Goal: Task Accomplishment & Management: Use online tool/utility

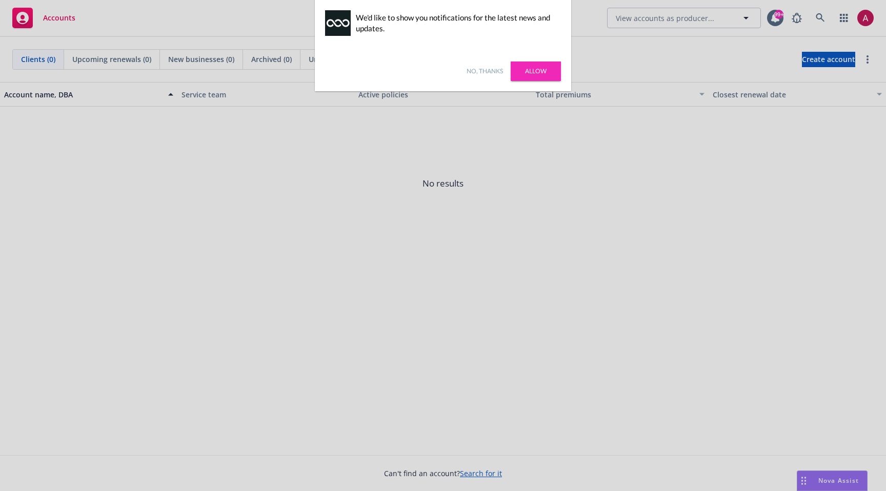
click at [489, 73] on link "No, thanks" at bounding box center [484, 71] width 36 height 9
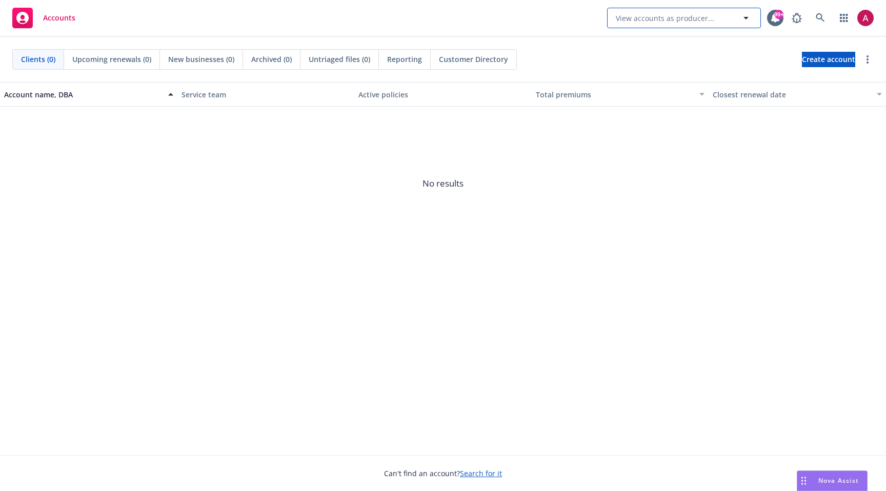
click at [639, 24] on button "View accounts as producer..." at bounding box center [684, 18] width 154 height 21
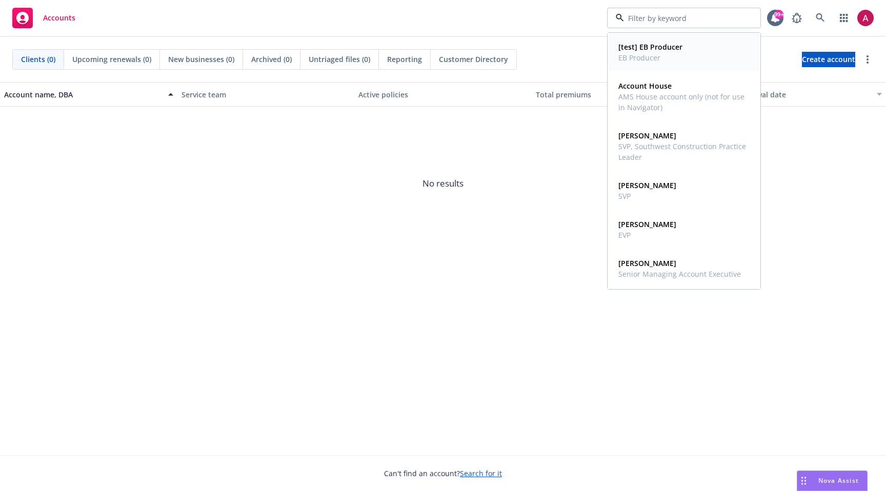
type input "s"
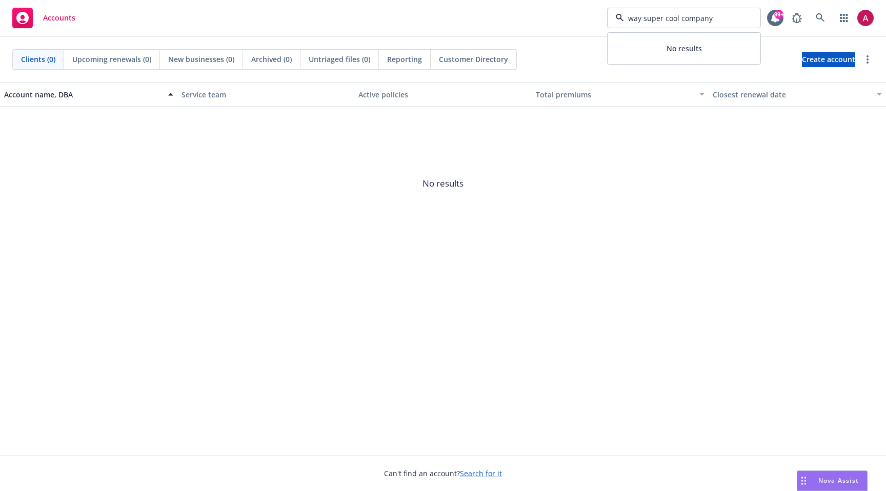
type input "way super cool company"
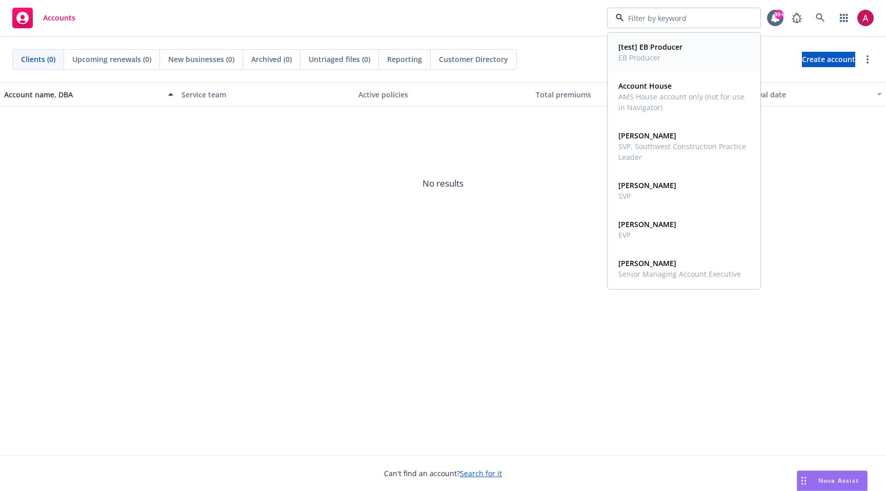
click at [657, 56] on span "EB Producer" at bounding box center [650, 57] width 64 height 11
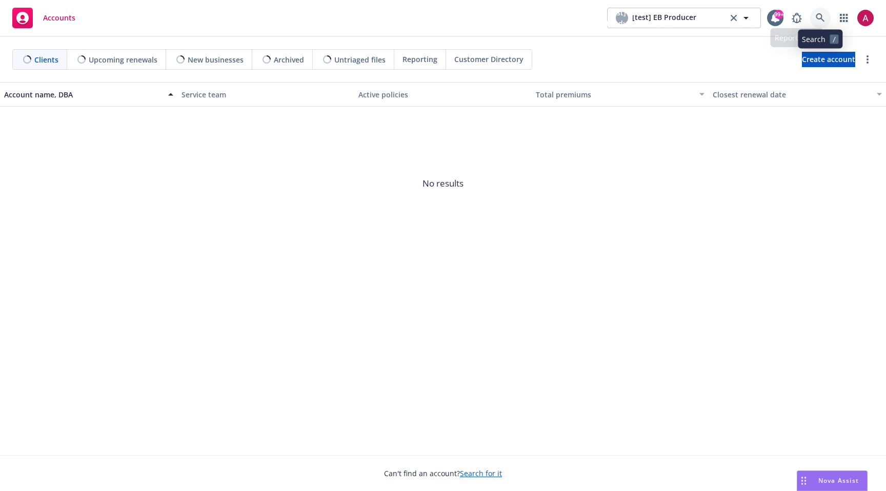
click at [818, 24] on link at bounding box center [820, 18] width 21 height 21
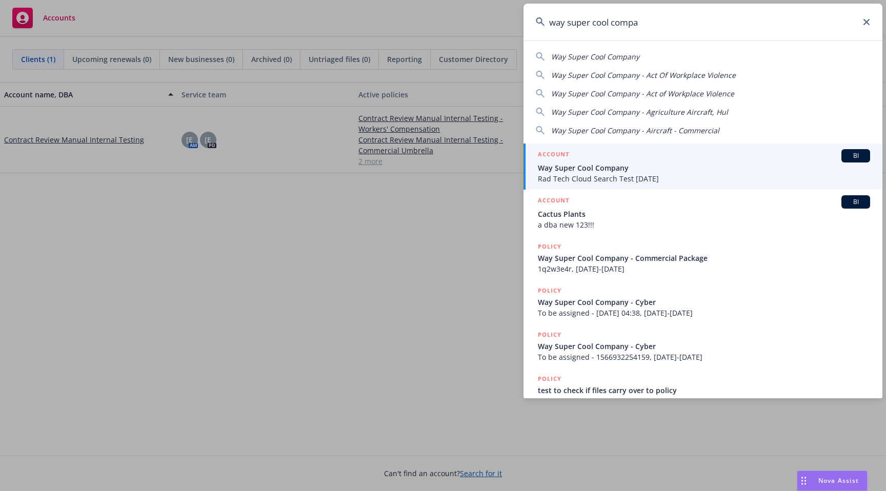
type input "way super cool compa"
click at [630, 171] on span "Way Super Cool Company" at bounding box center [704, 167] width 332 height 11
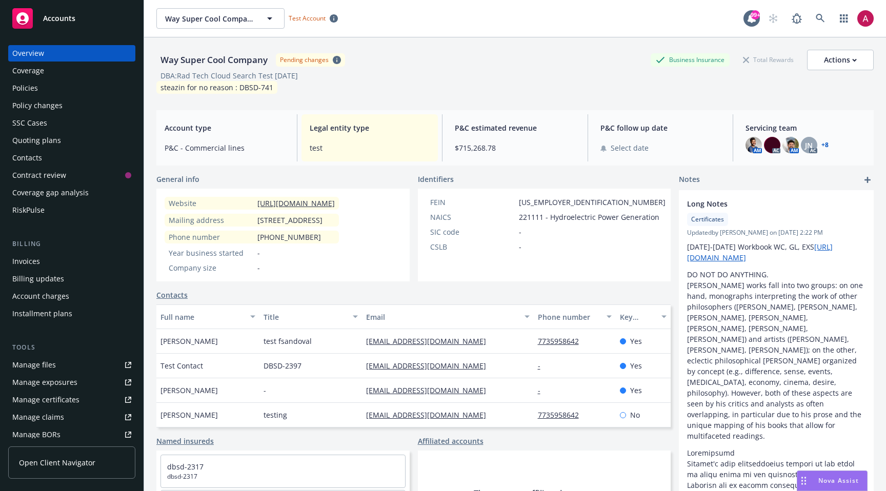
click at [79, 470] on link "Open Client Navigator" at bounding box center [71, 462] width 127 height 32
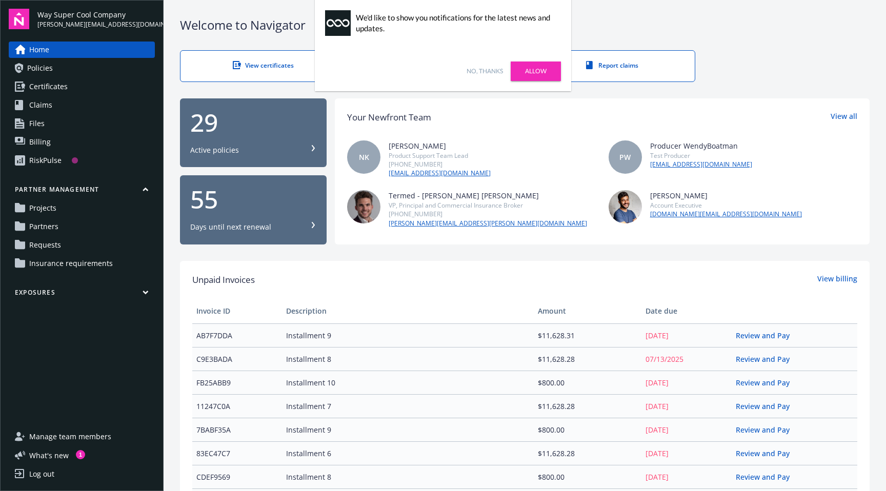
click at [46, 229] on span "Partners" at bounding box center [43, 226] width 29 height 16
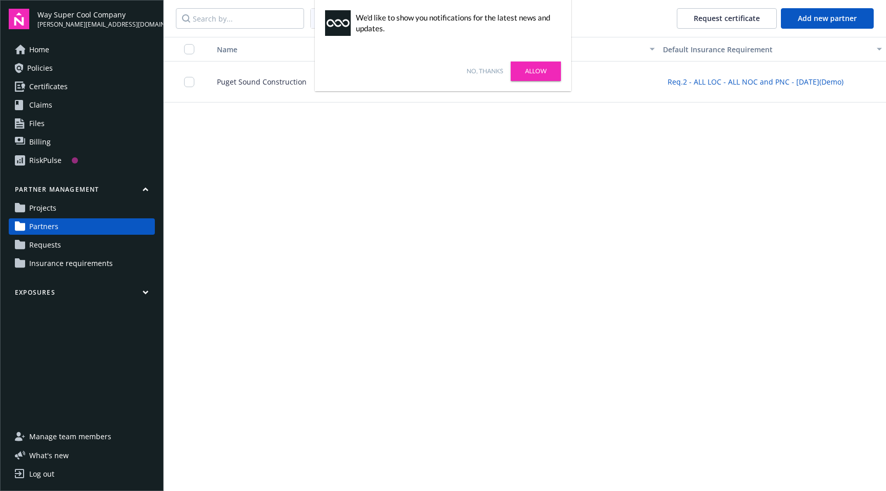
click at [270, 92] on div "Puget Sound Construction" at bounding box center [280, 82] width 151 height 41
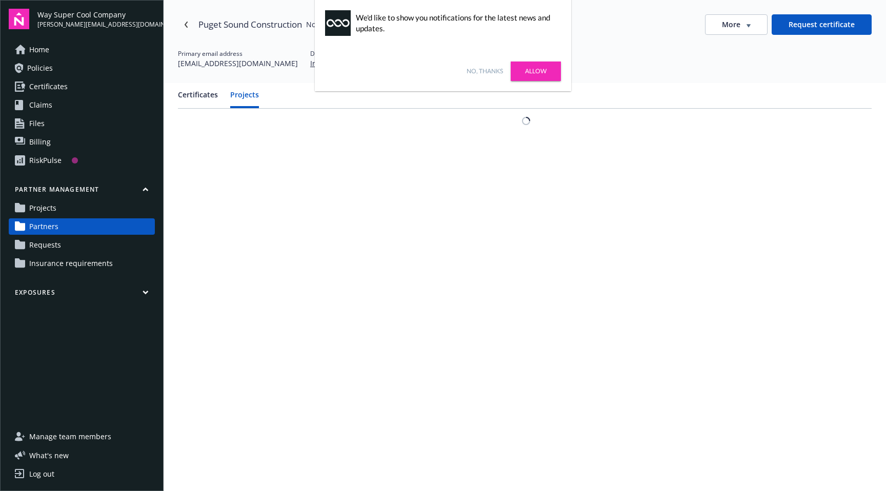
click at [246, 100] on button "Projects" at bounding box center [244, 98] width 29 height 19
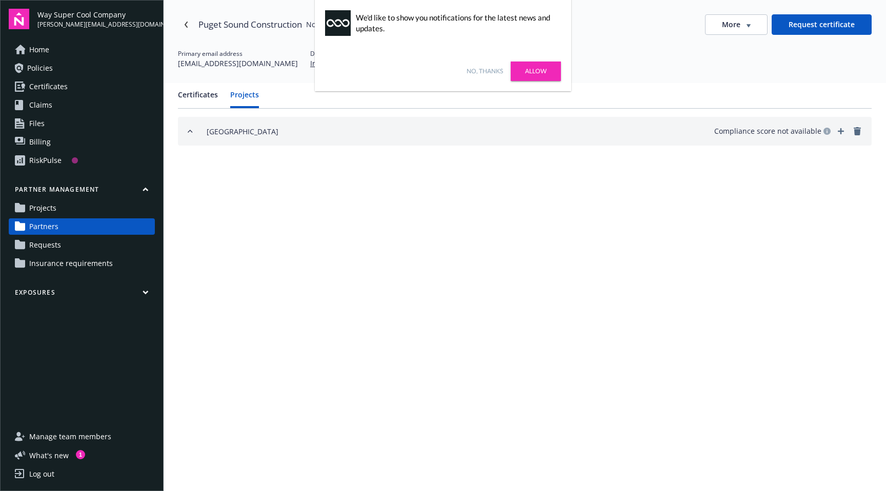
click at [195, 95] on button "Certificates" at bounding box center [198, 98] width 40 height 19
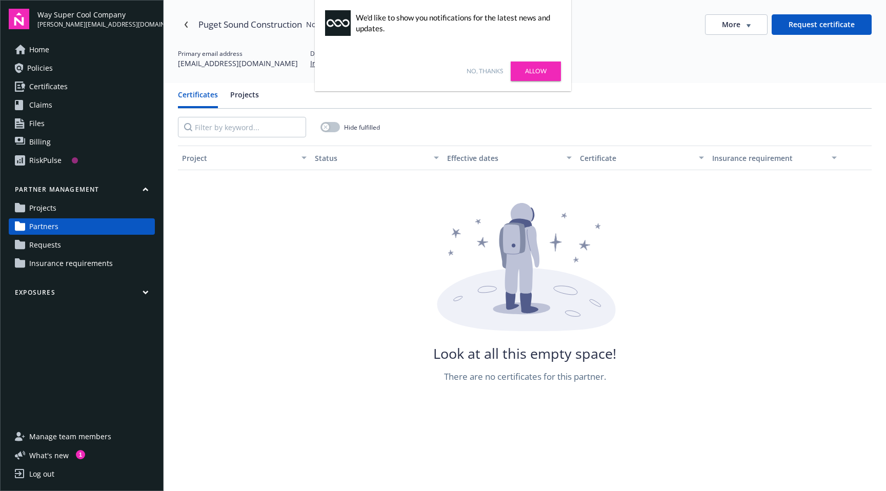
click at [51, 216] on span "Projects" at bounding box center [42, 208] width 27 height 16
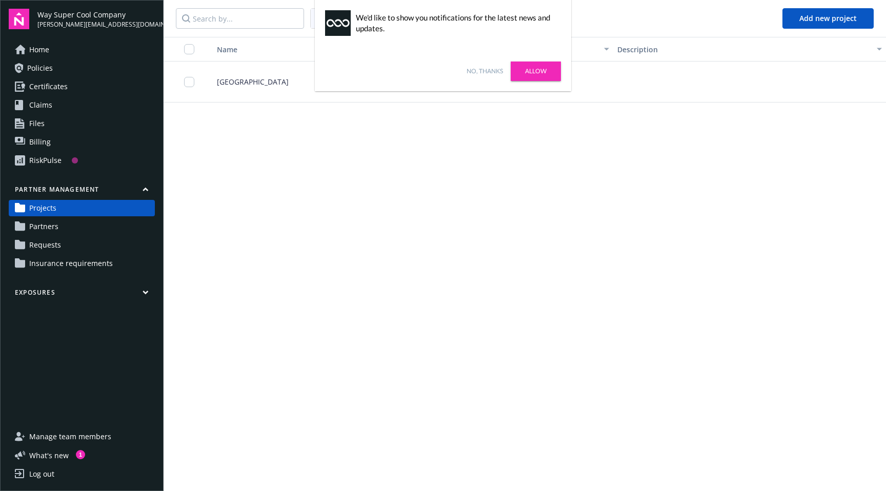
click at [279, 83] on span "Bellevue Downtown Park" at bounding box center [249, 81] width 80 height 11
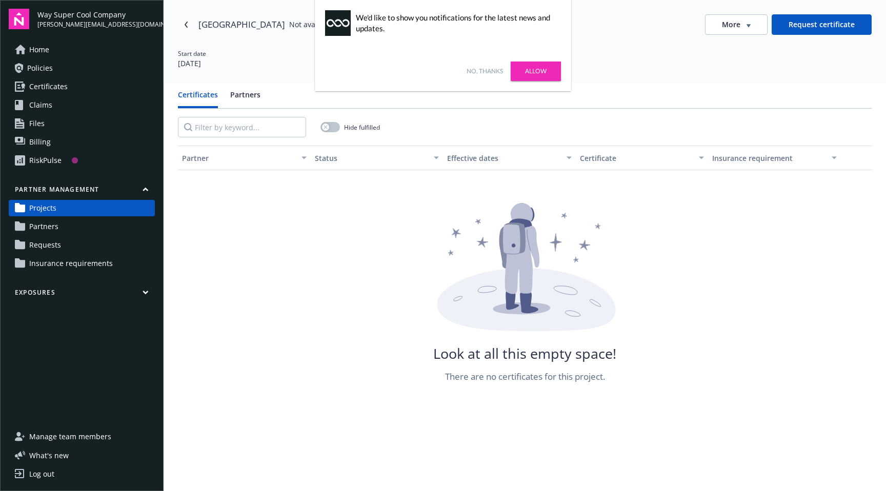
click at [259, 96] on div "Certificates Partners" at bounding box center [524, 98] width 693 height 19
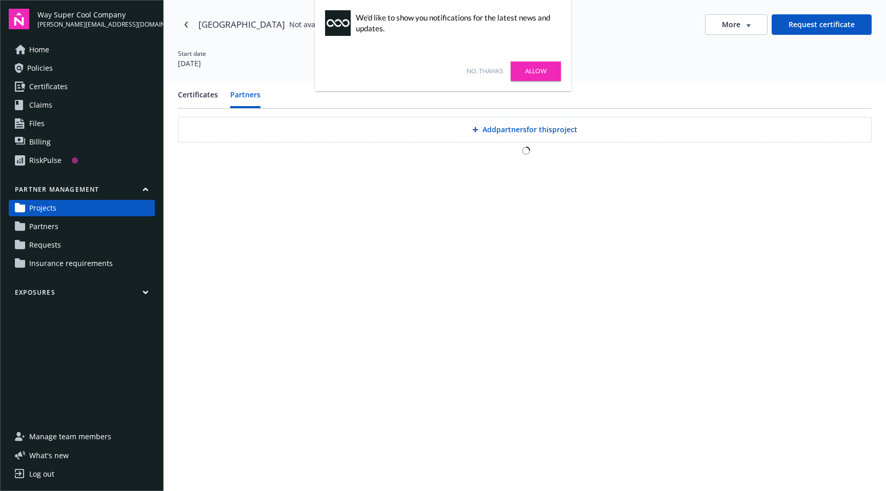
click at [252, 96] on button "Partners" at bounding box center [245, 98] width 30 height 19
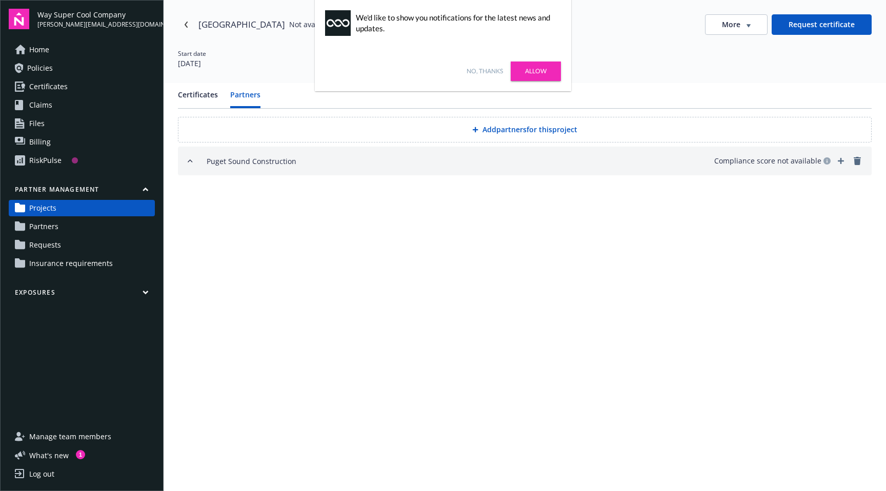
click at [362, 133] on button "Add partners for this project" at bounding box center [524, 130] width 693 height 26
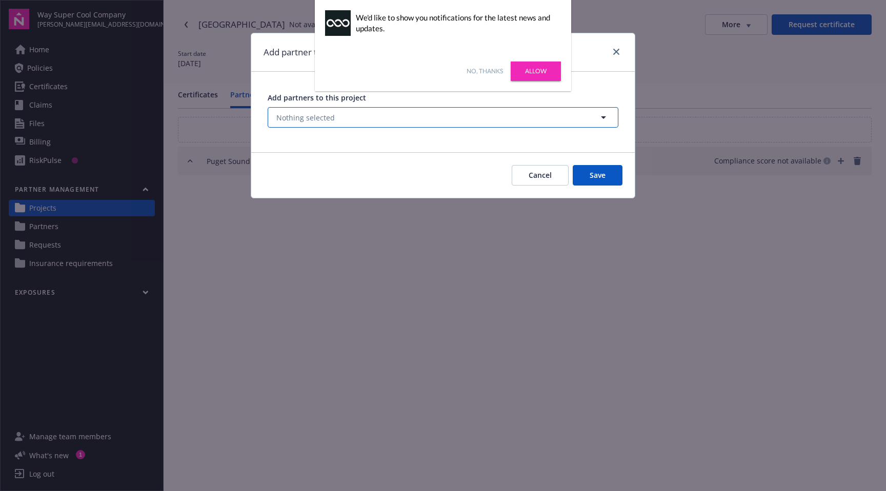
click at [351, 112] on button "Nothing selected" at bounding box center [443, 117] width 351 height 21
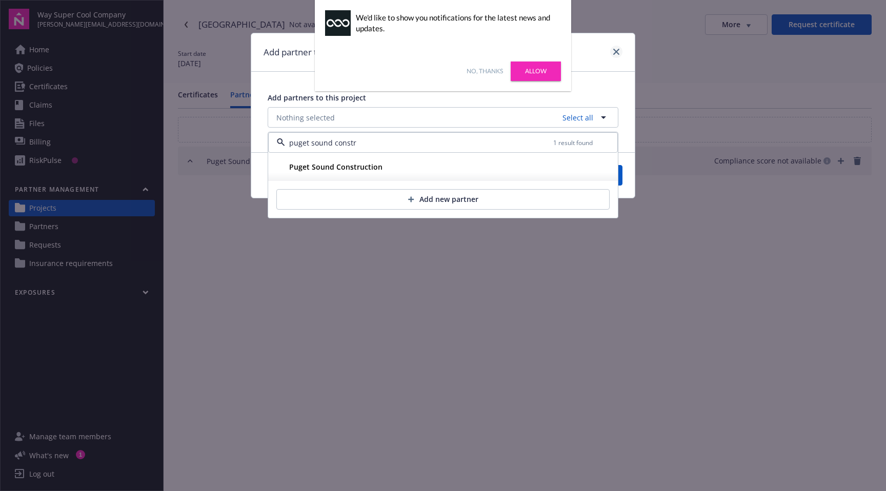
type input "puget sound constr"
click at [618, 56] on link "close" at bounding box center [616, 52] width 12 height 12
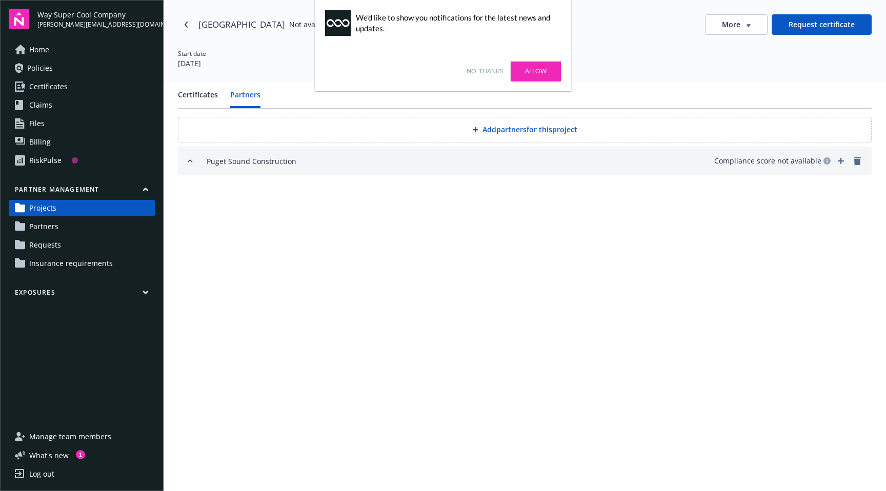
click at [492, 74] on link "No, thanks" at bounding box center [484, 71] width 36 height 9
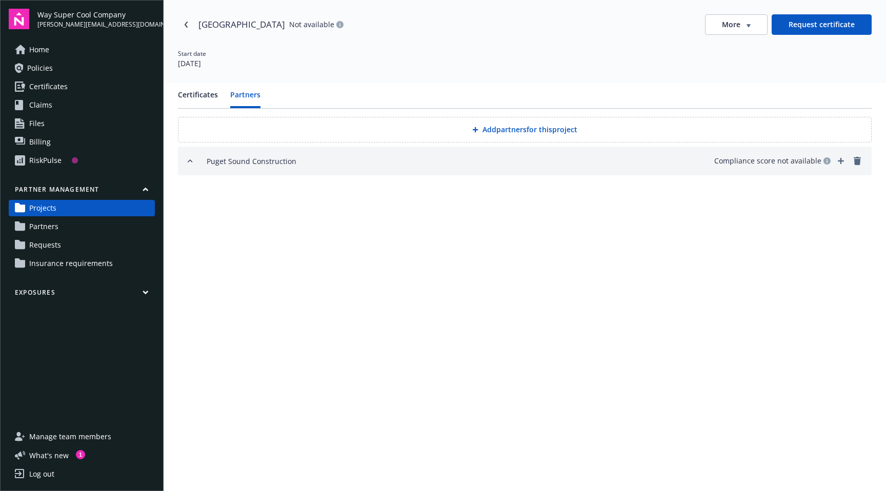
click at [69, 16] on span "Way Super Cool Company" at bounding box center [95, 14] width 117 height 11
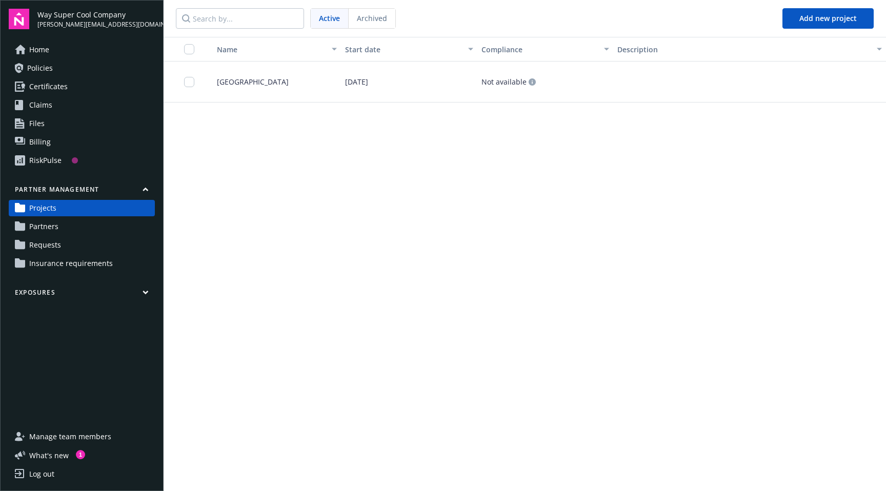
click at [375, 23] on span "Archived" at bounding box center [372, 18] width 30 height 11
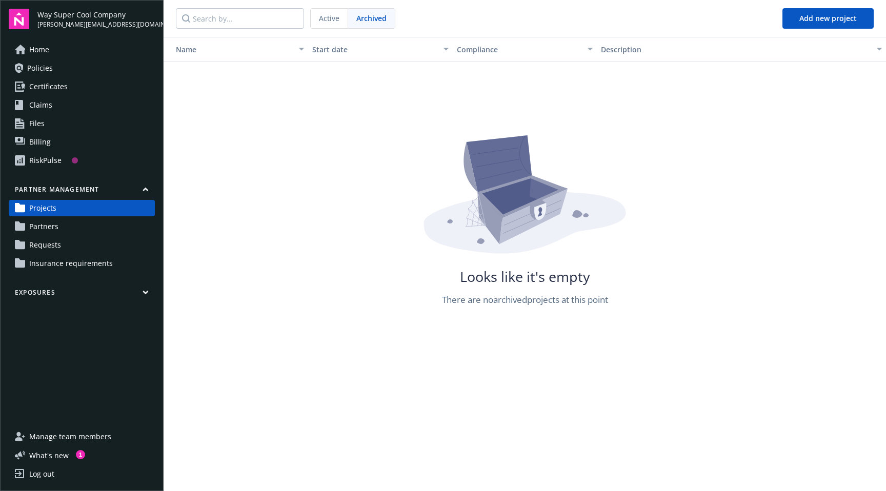
click at [343, 21] on div "Active" at bounding box center [329, 18] width 37 height 19
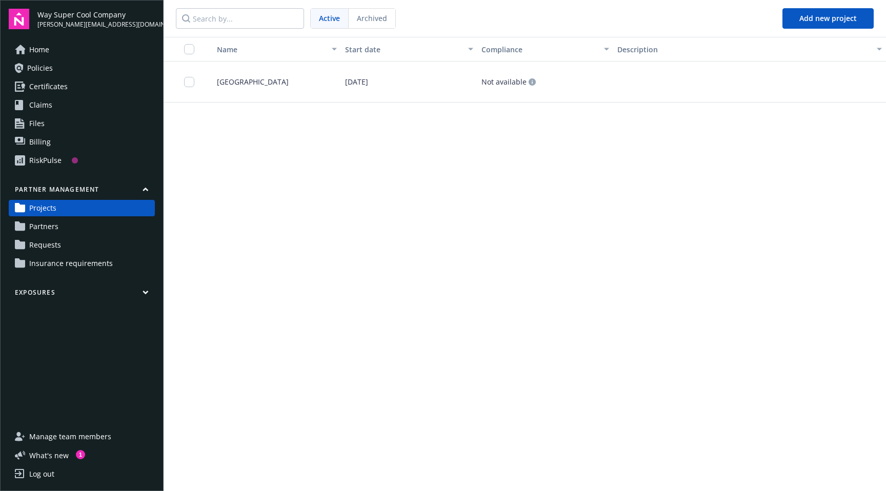
click at [243, 88] on div "Bellevue Downtown Park" at bounding box center [273, 82] width 136 height 41
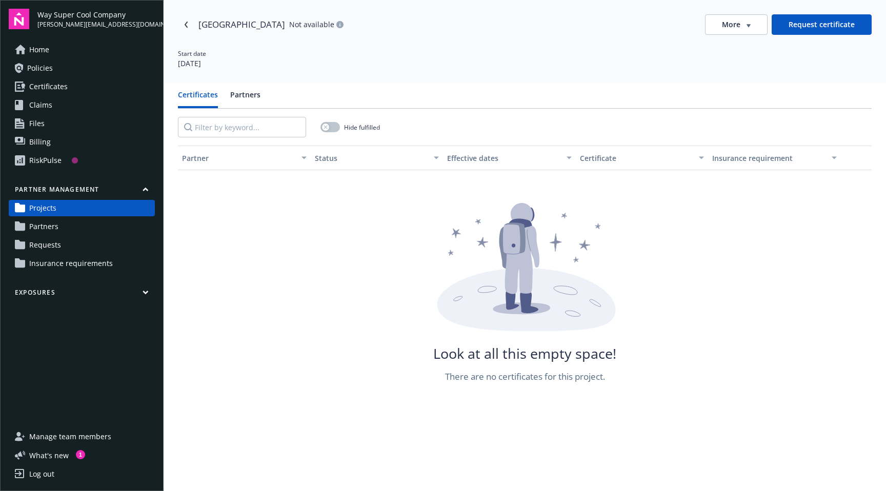
click at [246, 100] on button "Partners" at bounding box center [245, 98] width 30 height 19
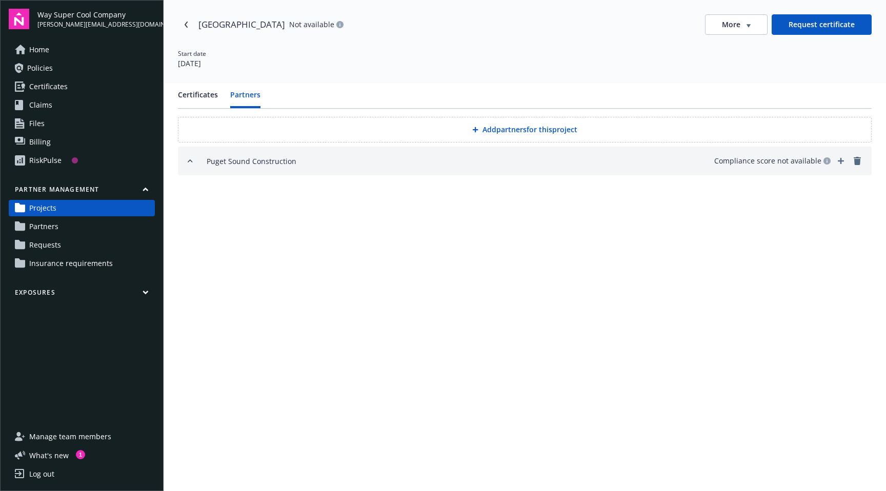
click at [251, 139] on button "Add partners for this project" at bounding box center [524, 130] width 693 height 26
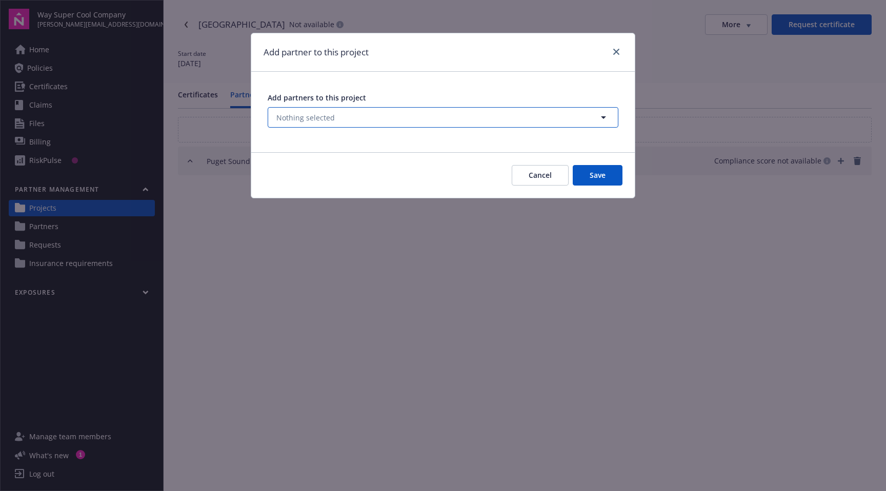
click at [293, 111] on button "Nothing selected" at bounding box center [443, 117] width 351 height 21
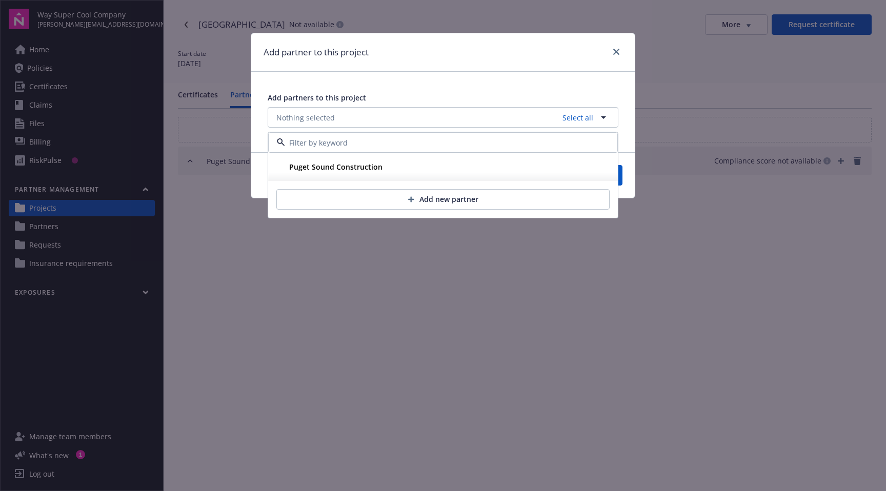
click at [236, 111] on div "Add partner to this project Add partners to this project Nothing selected Selec…" at bounding box center [443, 245] width 886 height 491
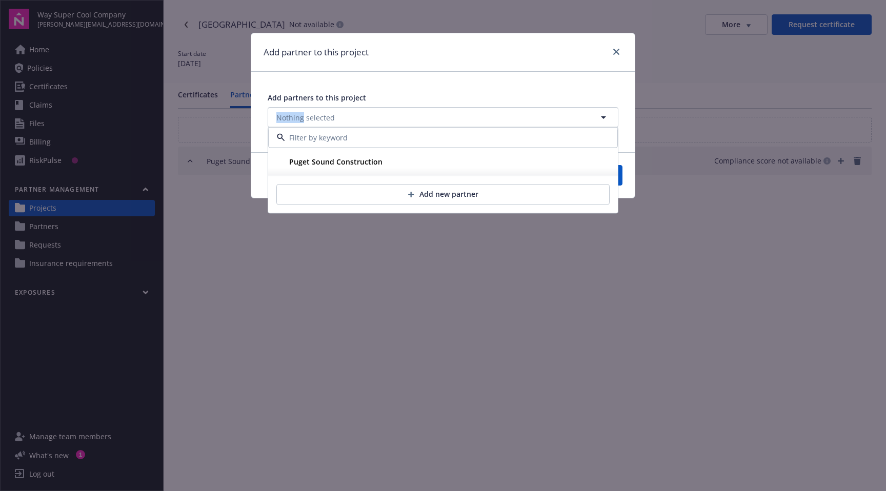
click at [236, 111] on div "Add partner to this project Add partners to this project Nothing selected Puget…" at bounding box center [443, 245] width 886 height 491
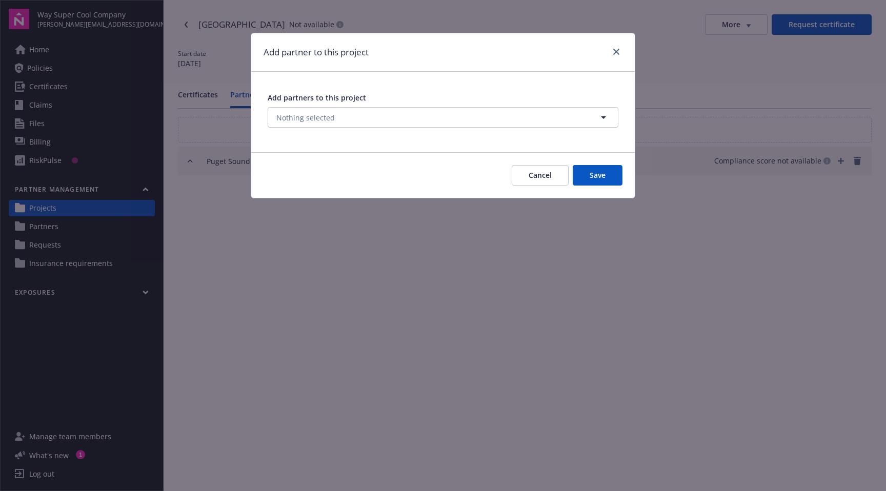
click at [236, 115] on div "Add partner to this project Add partners to this project Nothing selected Cance…" at bounding box center [443, 245] width 886 height 491
click at [619, 53] on icon "close" at bounding box center [616, 52] width 6 height 6
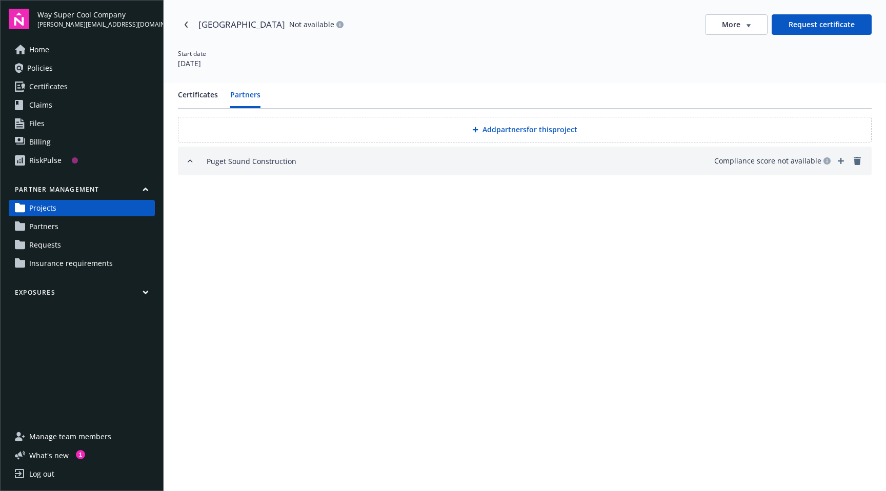
click at [43, 226] on span "Partners" at bounding box center [43, 226] width 29 height 16
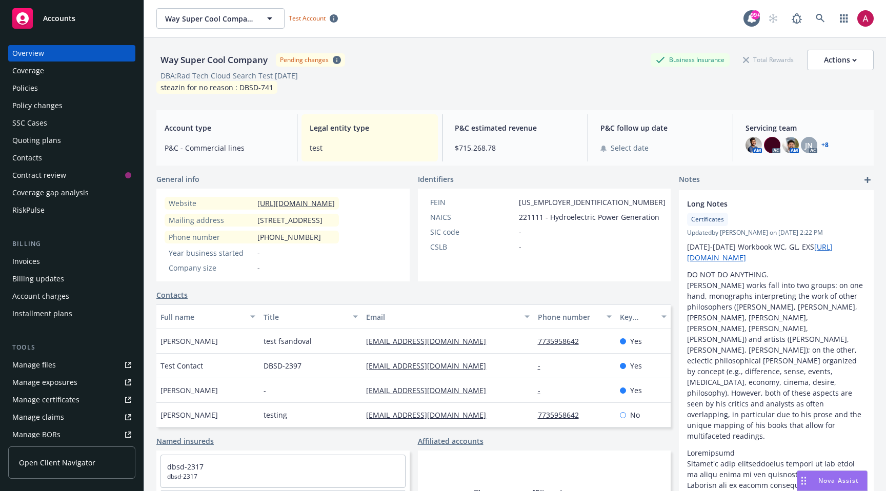
click at [80, 467] on span "Open Client Navigator" at bounding box center [57, 462] width 76 height 11
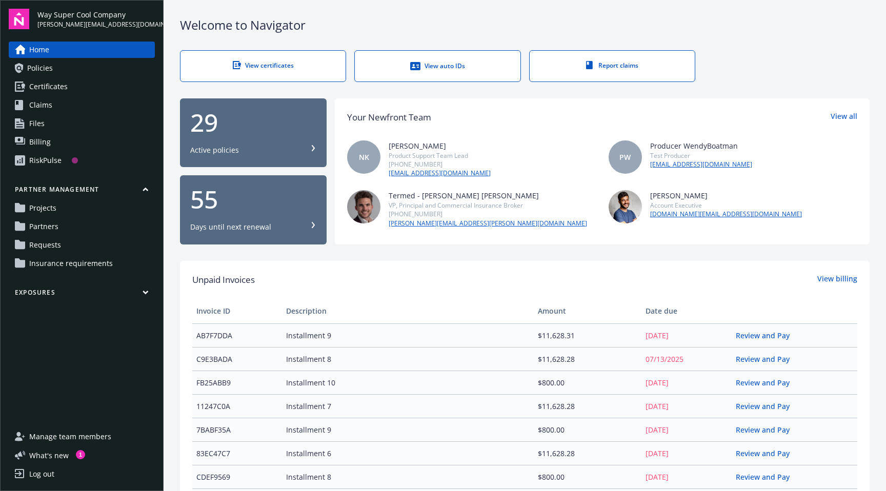
click at [70, 216] on div "Partner management Projects Partners Requests Insurance requirements" at bounding box center [82, 228] width 146 height 87
click at [70, 212] on link "Projects" at bounding box center [82, 208] width 146 height 16
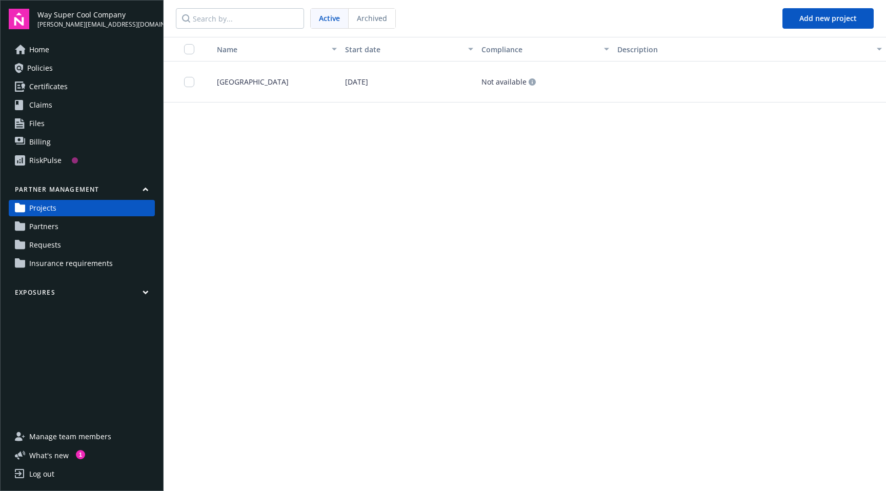
click at [262, 89] on div "Bellevue Downtown Park" at bounding box center [273, 82] width 136 height 41
